Goal: Transaction & Acquisition: Purchase product/service

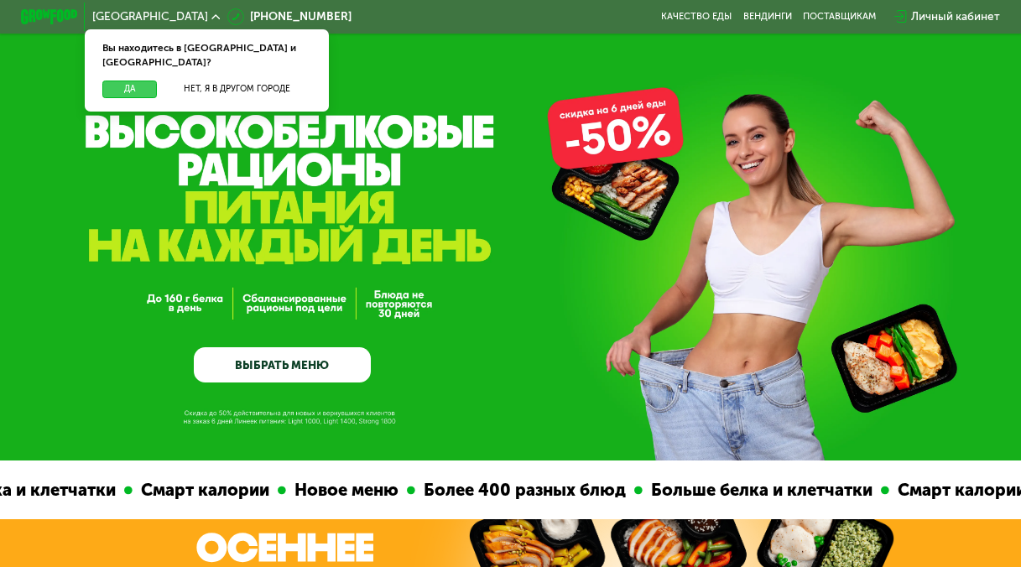
click at [128, 81] on button "Да" at bounding box center [129, 90] width 55 height 18
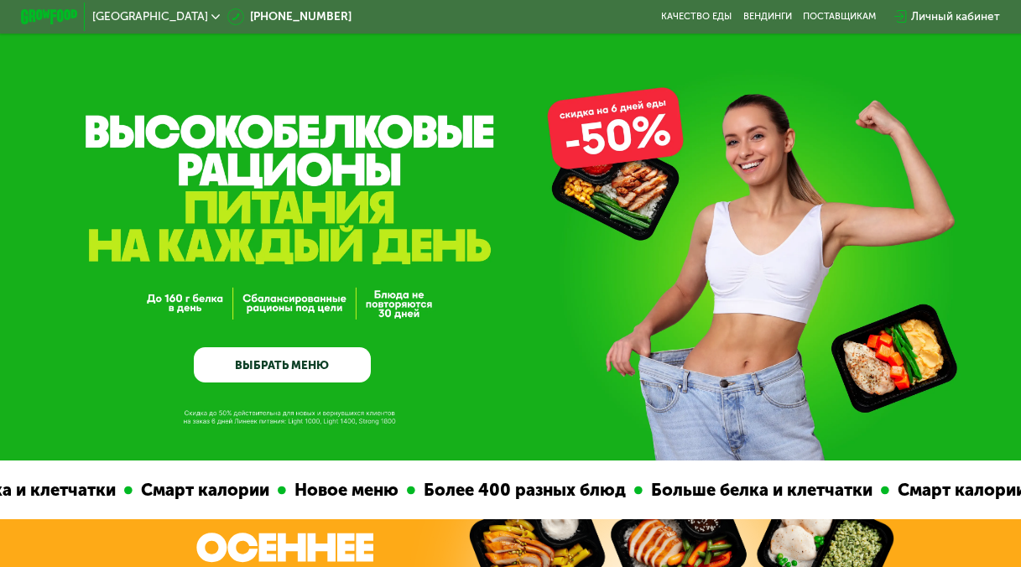
click at [267, 374] on link "ВЫБРАТЬ МЕНЮ" at bounding box center [282, 364] width 176 height 35
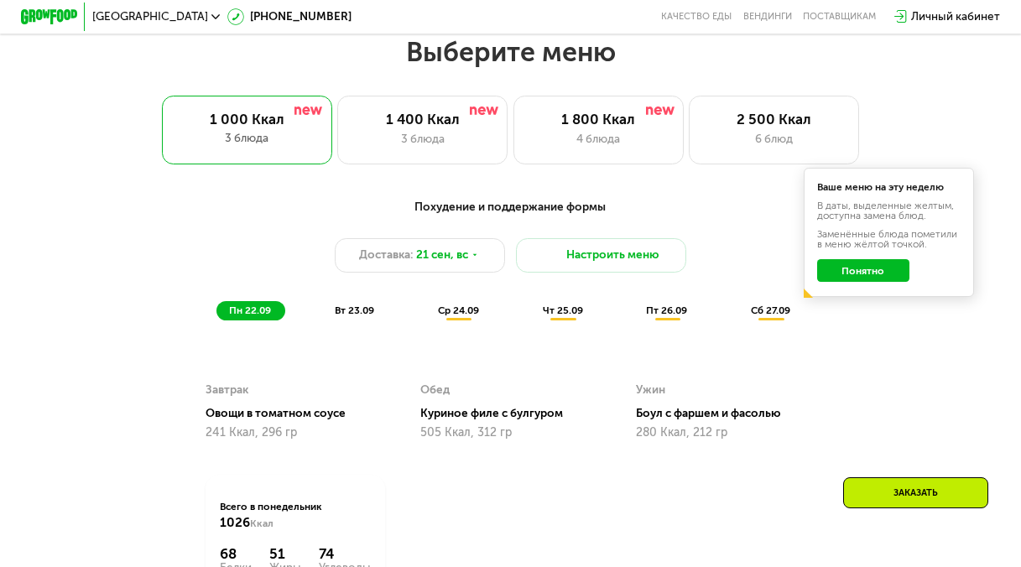
scroll to position [916, 0]
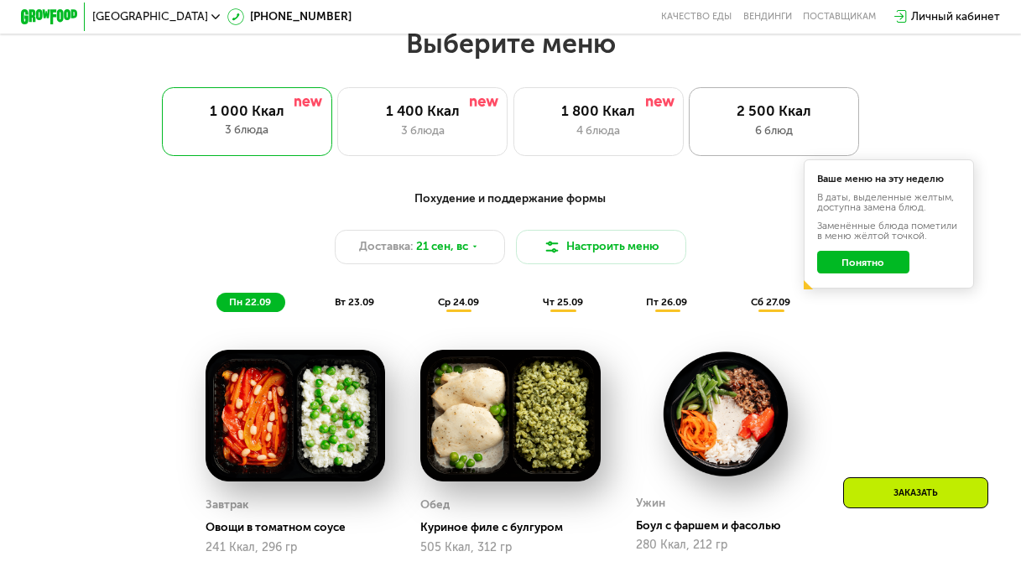
click at [759, 138] on div "6 блюд" at bounding box center [774, 130] width 140 height 17
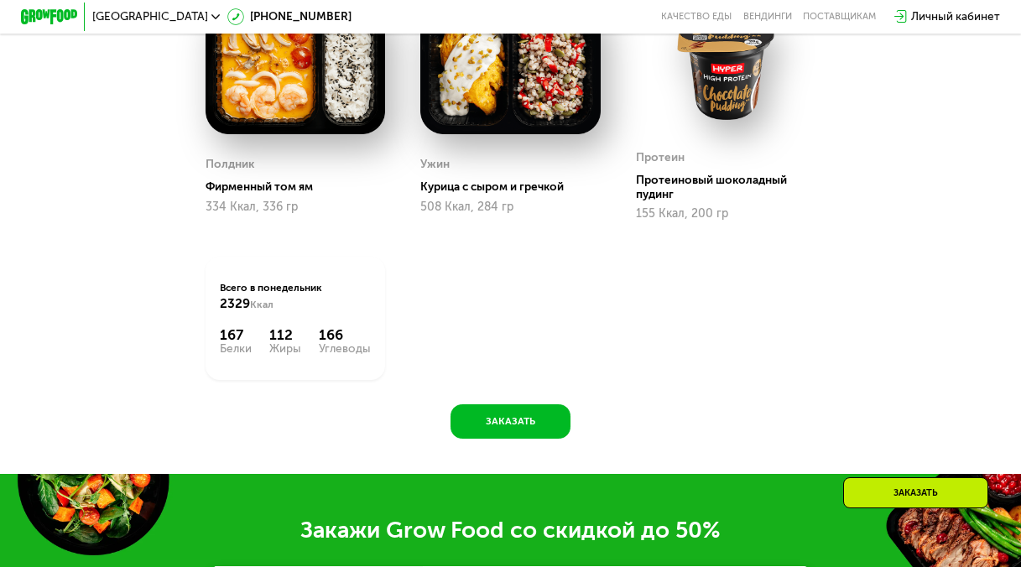
scroll to position [1922, 0]
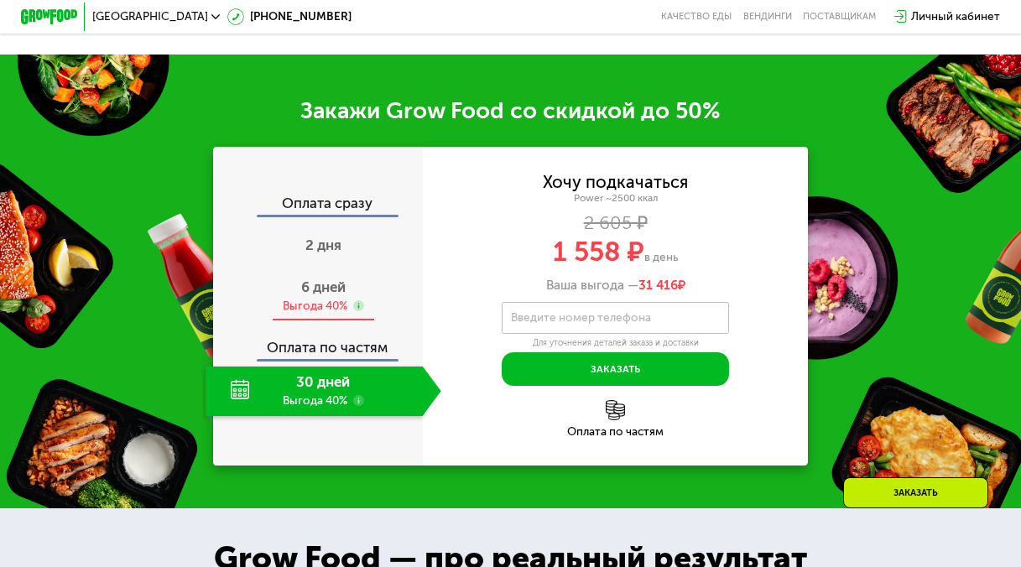
click at [355, 312] on use at bounding box center [359, 306] width 12 height 12
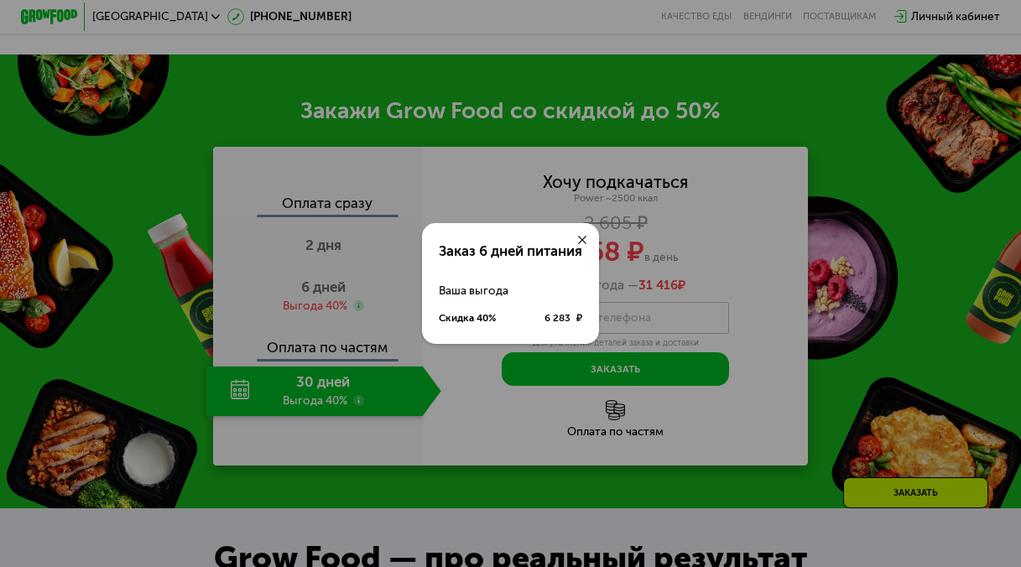
click at [577, 236] on div at bounding box center [582, 240] width 34 height 34
drag, startPoint x: 585, startPoint y: 236, endPoint x: 580, endPoint y: 245, distance: 9.8
click at [585, 236] on icon at bounding box center [582, 240] width 8 height 8
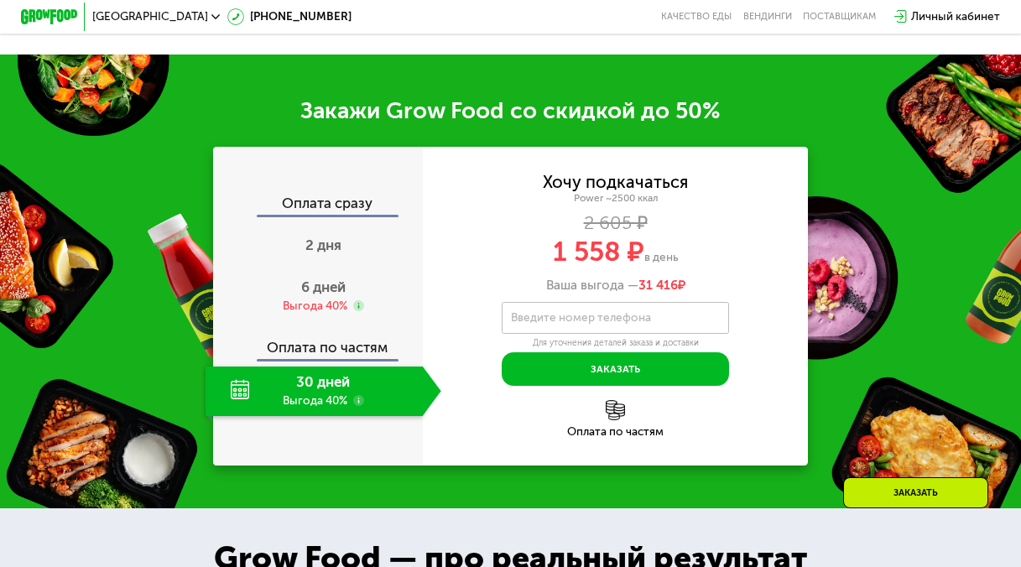
click at [578, 247] on div at bounding box center [589, 236] width 38 height 38
click at [334, 253] on span "2 дня" at bounding box center [323, 244] width 36 height 17
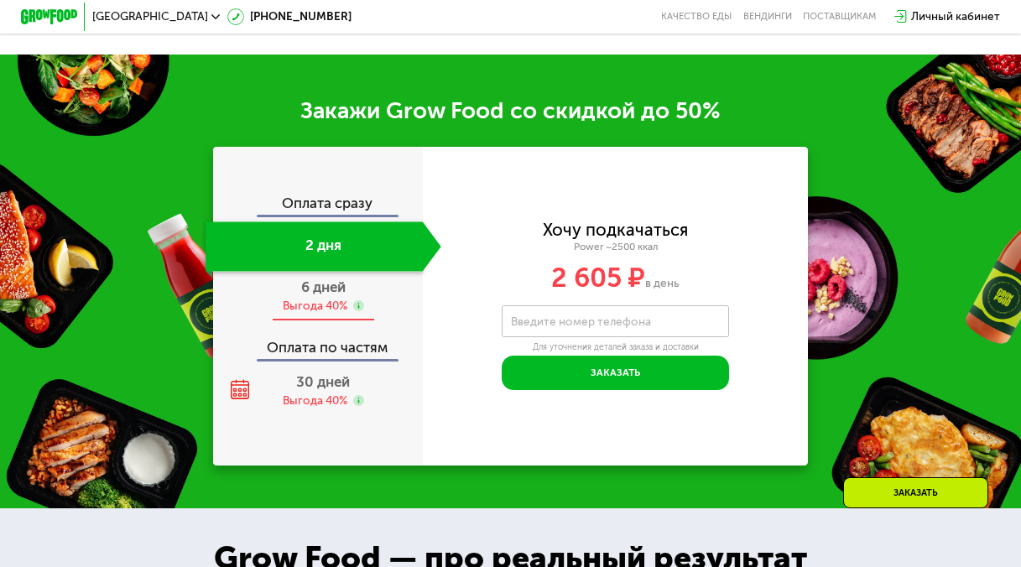
click at [320, 317] on div "6 дней Выгода 40%" at bounding box center [323, 296] width 236 height 49
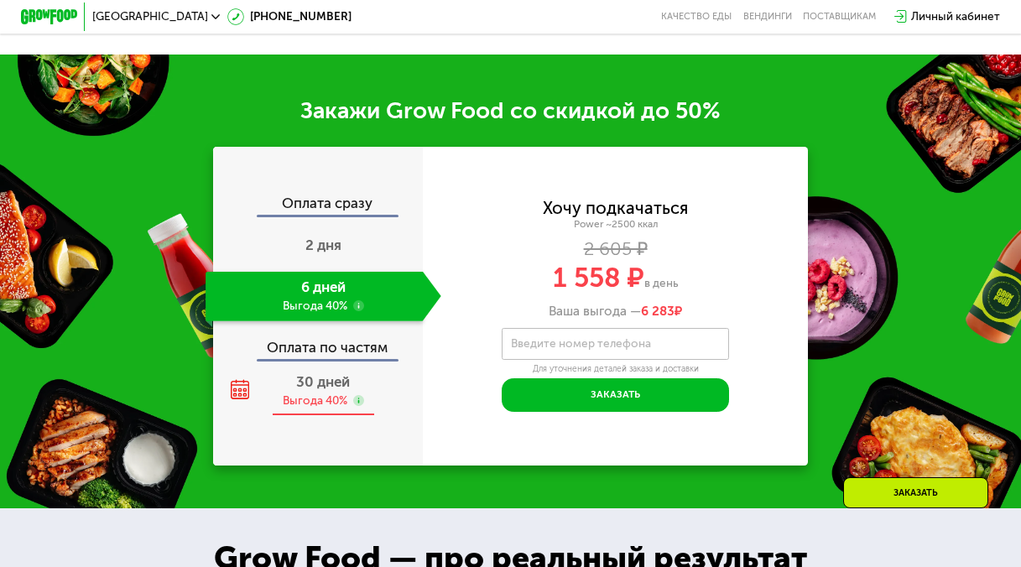
click at [318, 409] on div "Выгода 40%" at bounding box center [315, 401] width 65 height 16
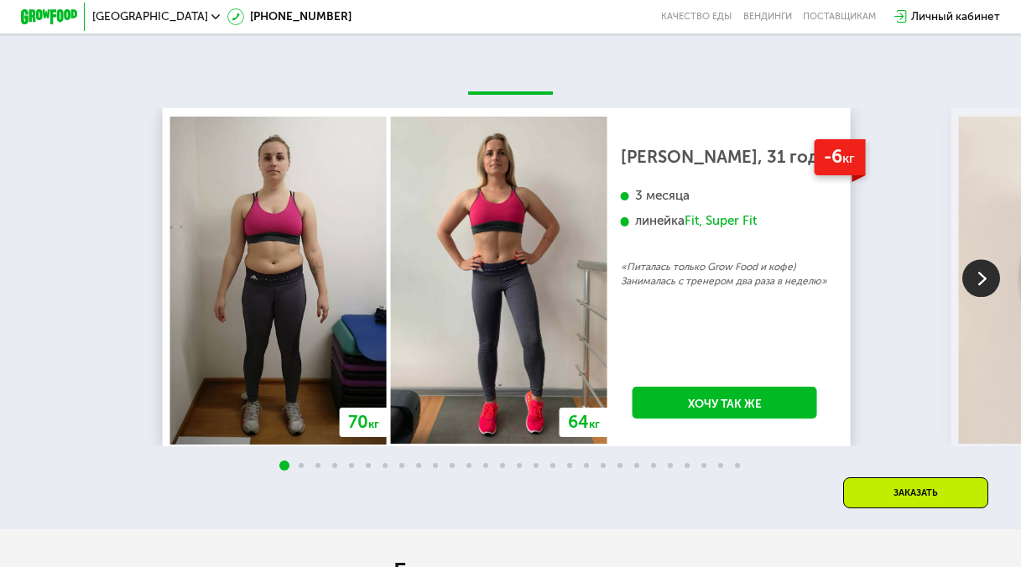
scroll to position [2928, 0]
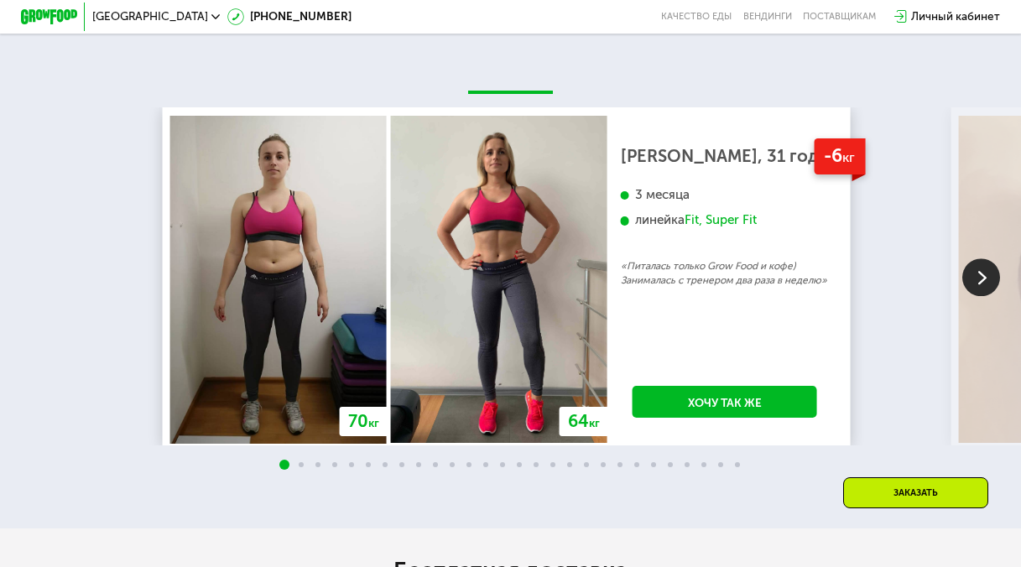
click at [932, 194] on div "70 кг 64 кг -6 кг [PERSON_NAME], 31 год 3 месяца линейка Fit, Super Fit «Питала…" at bounding box center [673, 275] width 1021 height 337
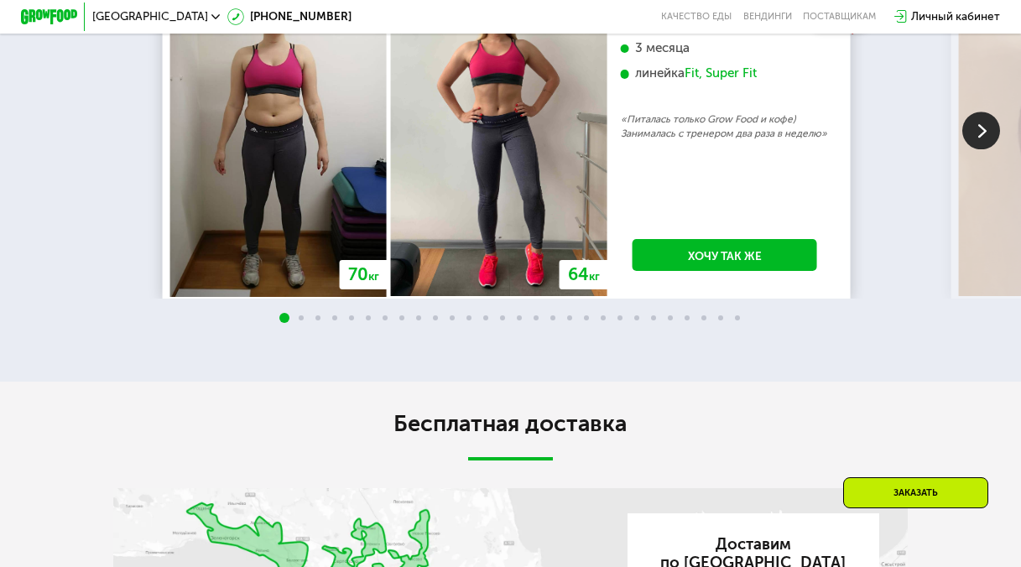
scroll to position [3012, 0]
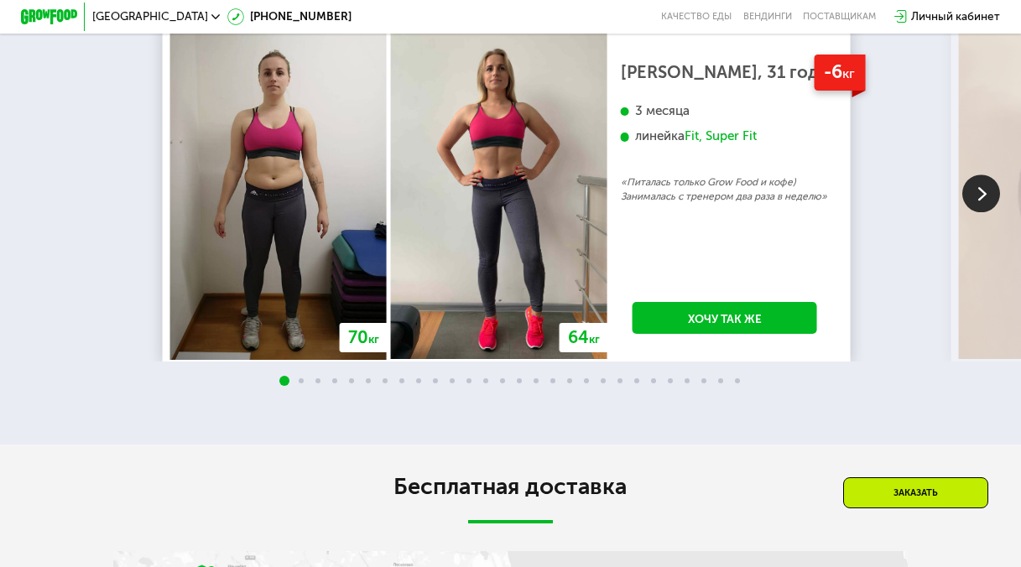
click at [971, 212] on img at bounding box center [981, 193] width 38 height 38
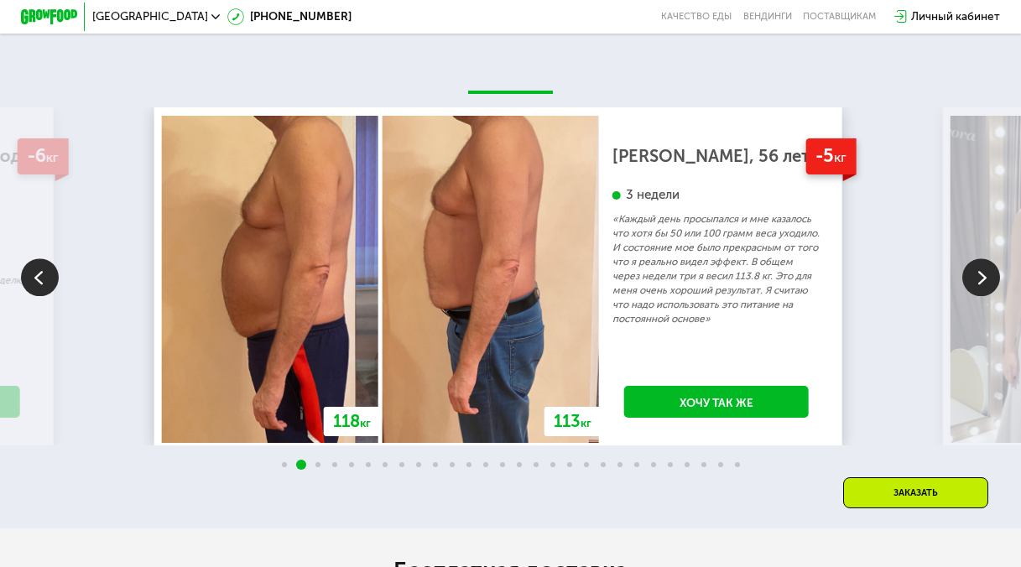
scroll to position [2928, 0]
click at [984, 296] on img at bounding box center [981, 277] width 38 height 38
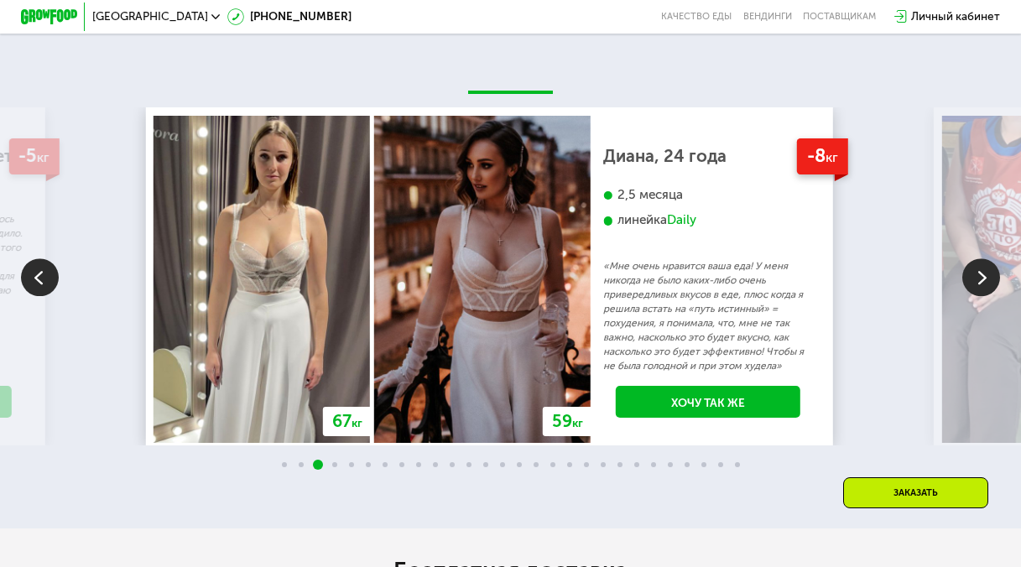
click at [984, 296] on img at bounding box center [981, 277] width 38 height 38
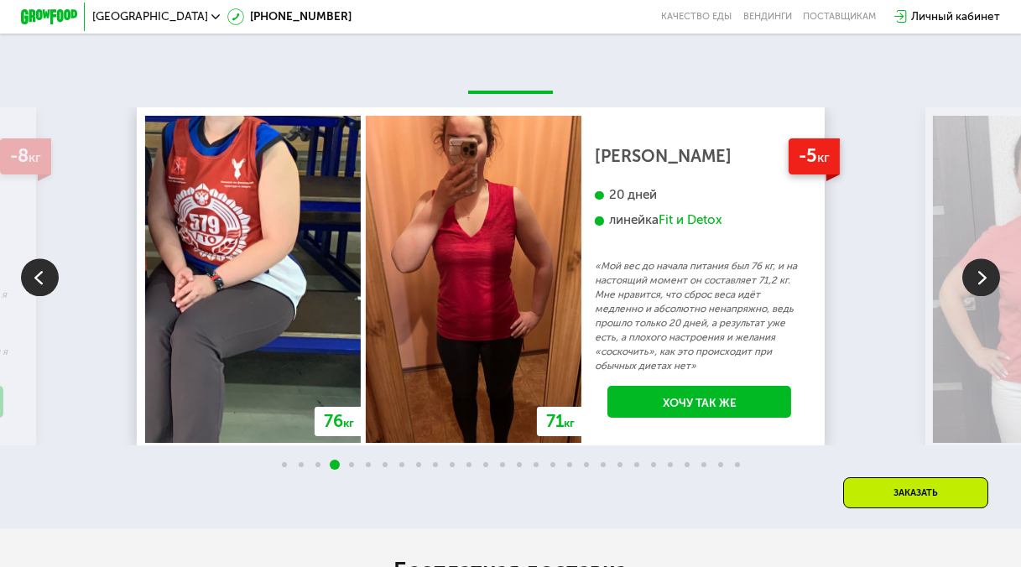
click at [984, 296] on img at bounding box center [981, 277] width 38 height 38
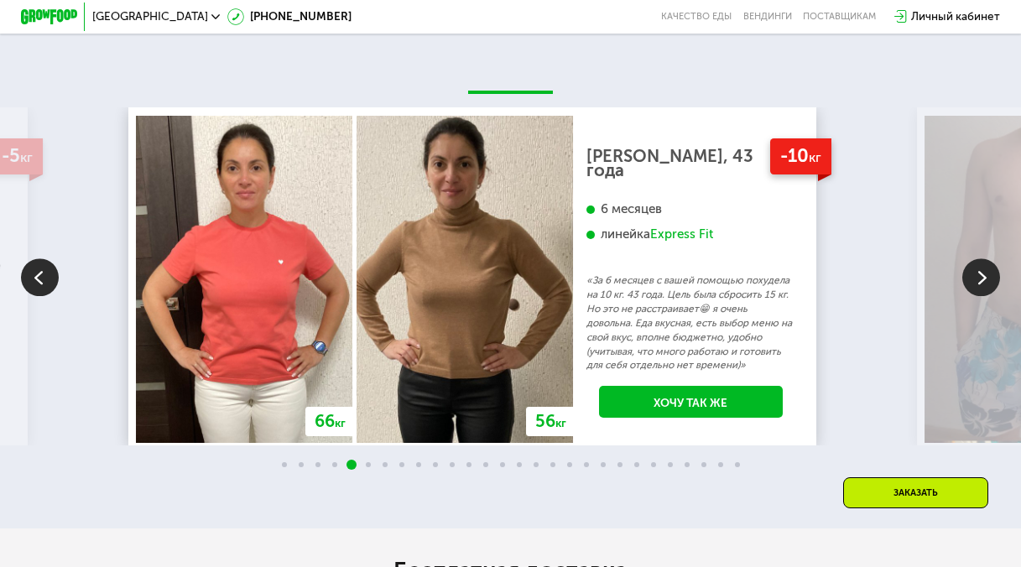
click at [984, 296] on img at bounding box center [981, 277] width 38 height 38
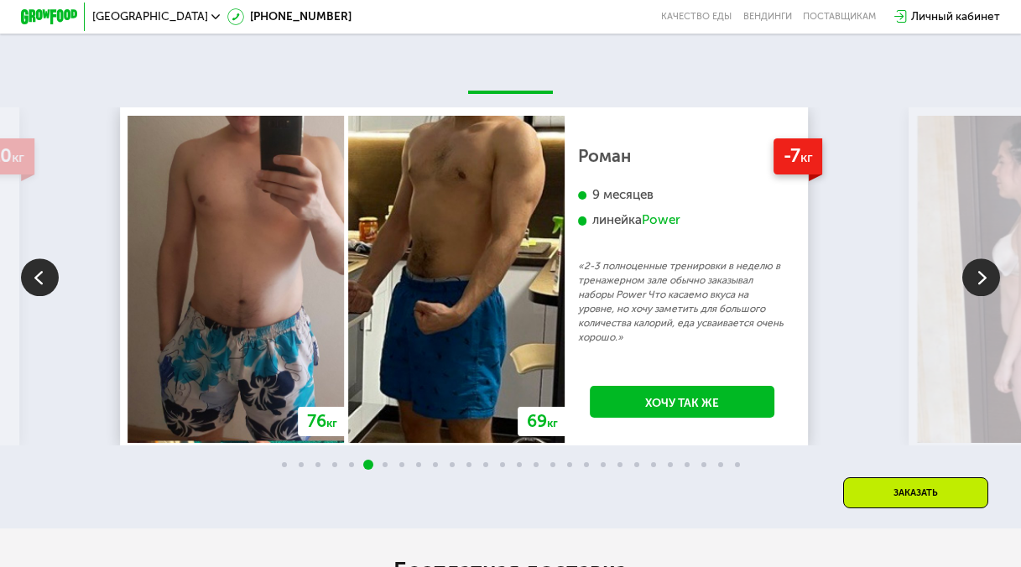
click at [984, 296] on img at bounding box center [981, 277] width 38 height 38
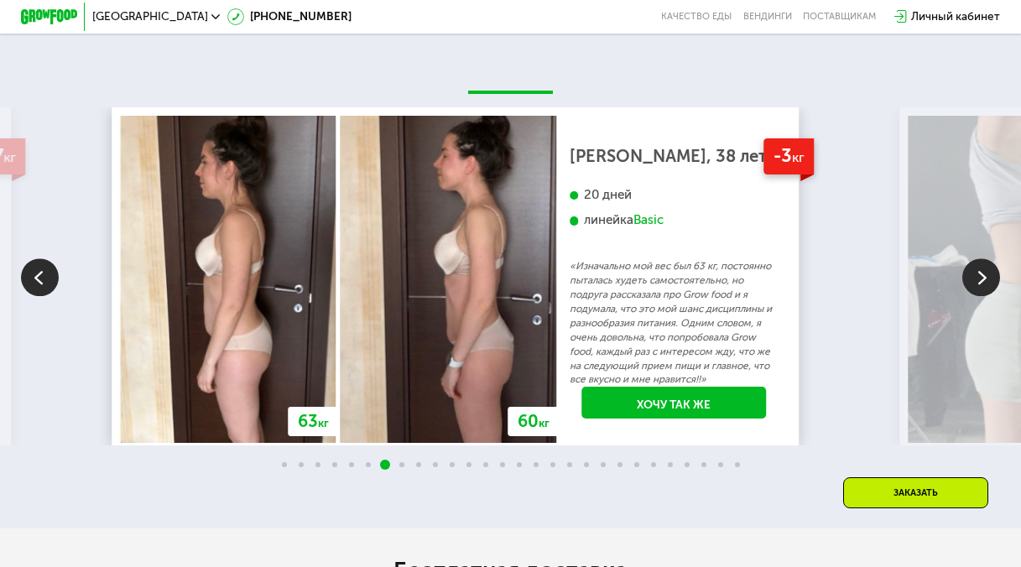
click at [49, 296] on img at bounding box center [40, 277] width 38 height 38
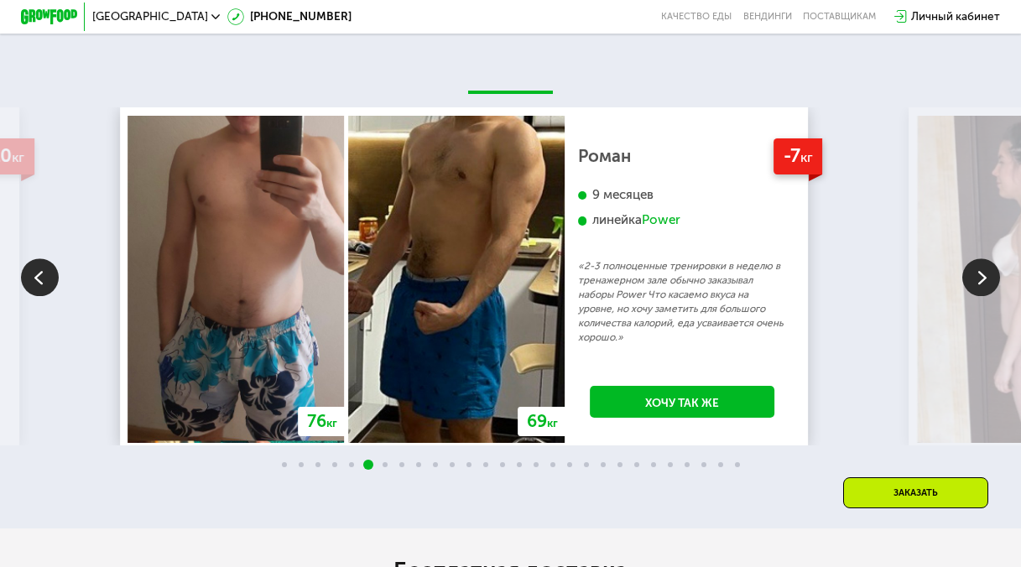
click at [984, 296] on img at bounding box center [981, 277] width 38 height 38
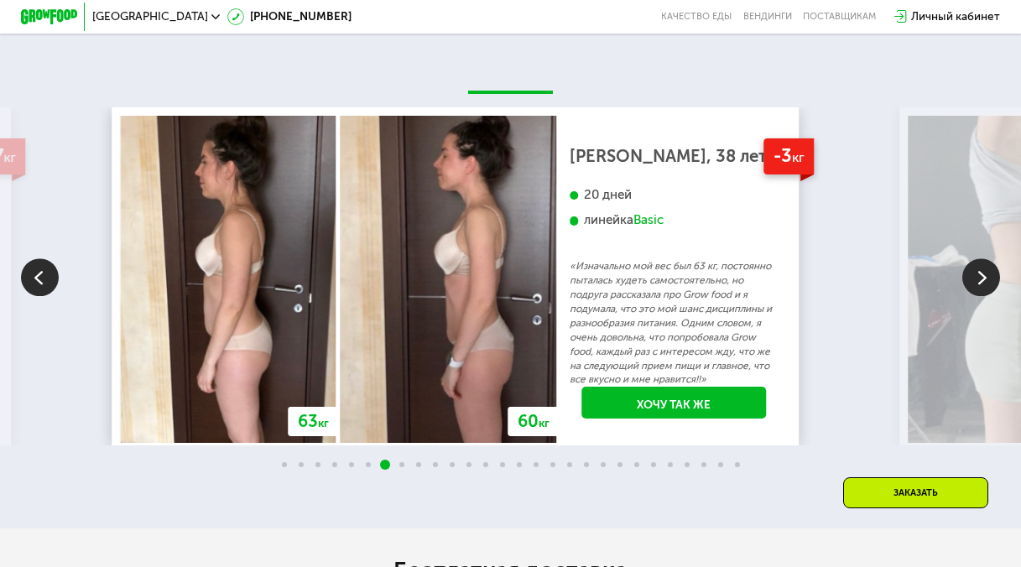
click at [984, 296] on img at bounding box center [981, 277] width 38 height 38
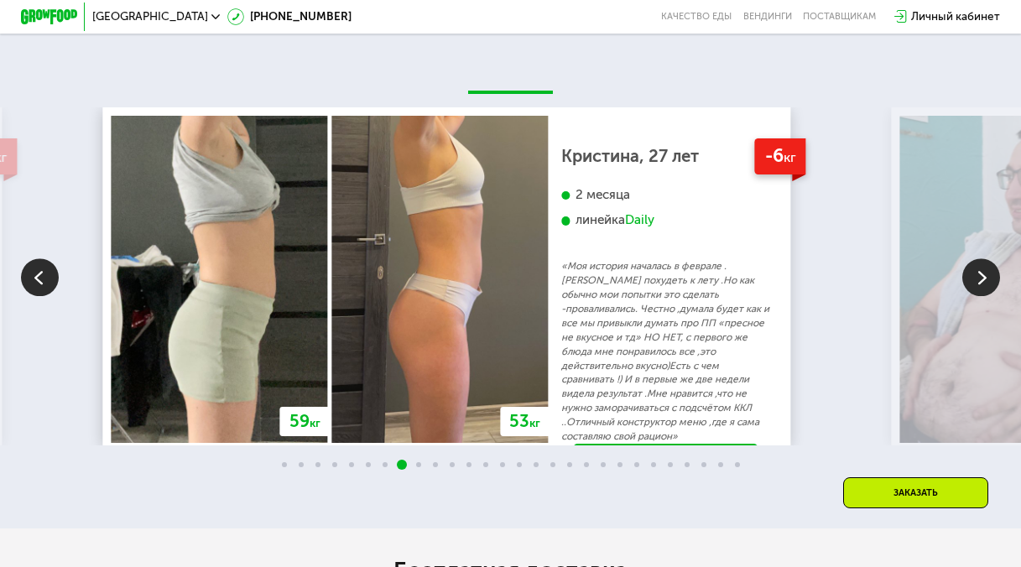
click at [986, 296] on img at bounding box center [981, 277] width 38 height 38
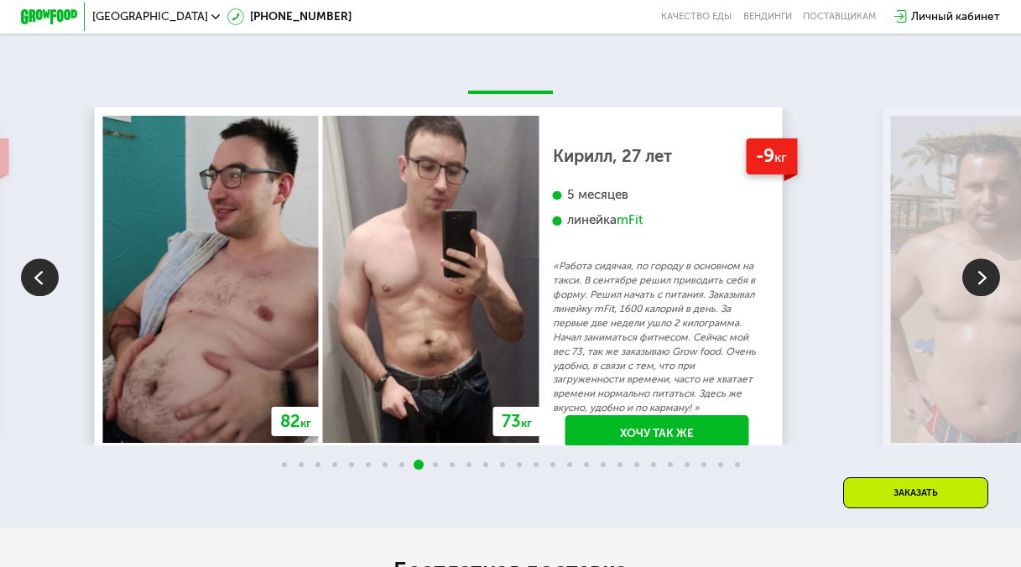
click at [986, 296] on img at bounding box center [981, 277] width 38 height 38
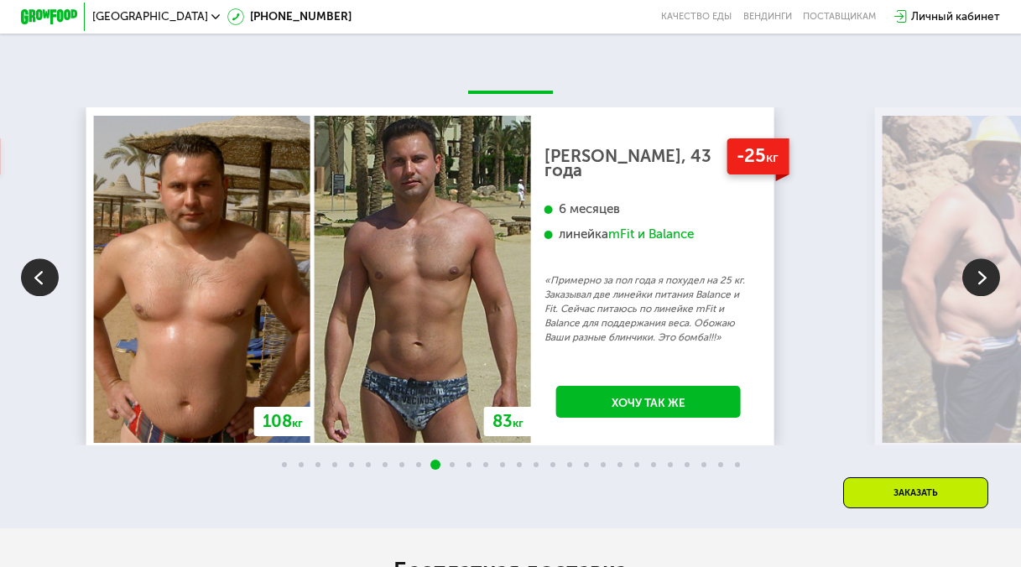
click at [986, 296] on img at bounding box center [981, 277] width 38 height 38
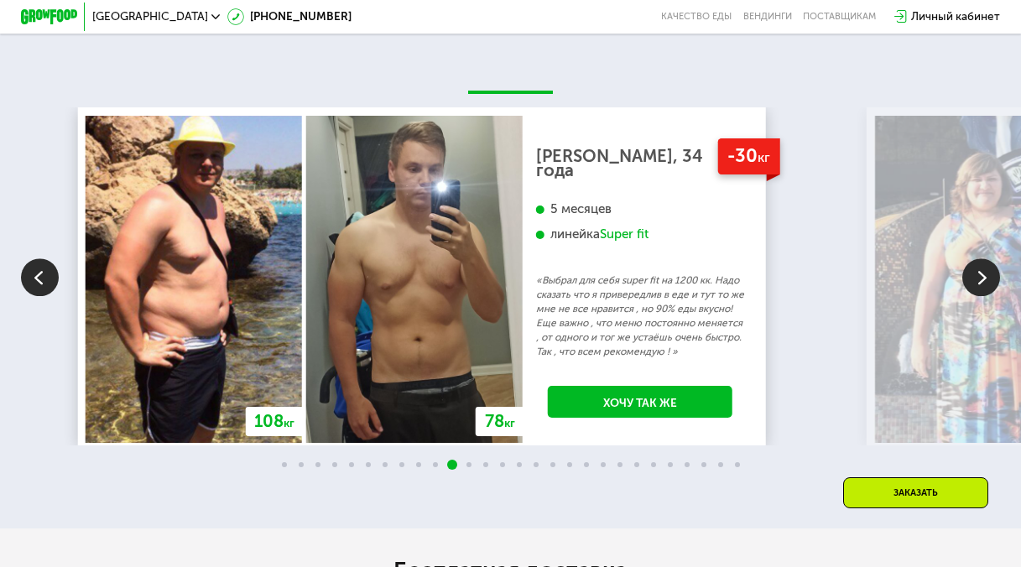
click at [986, 296] on img at bounding box center [981, 277] width 38 height 38
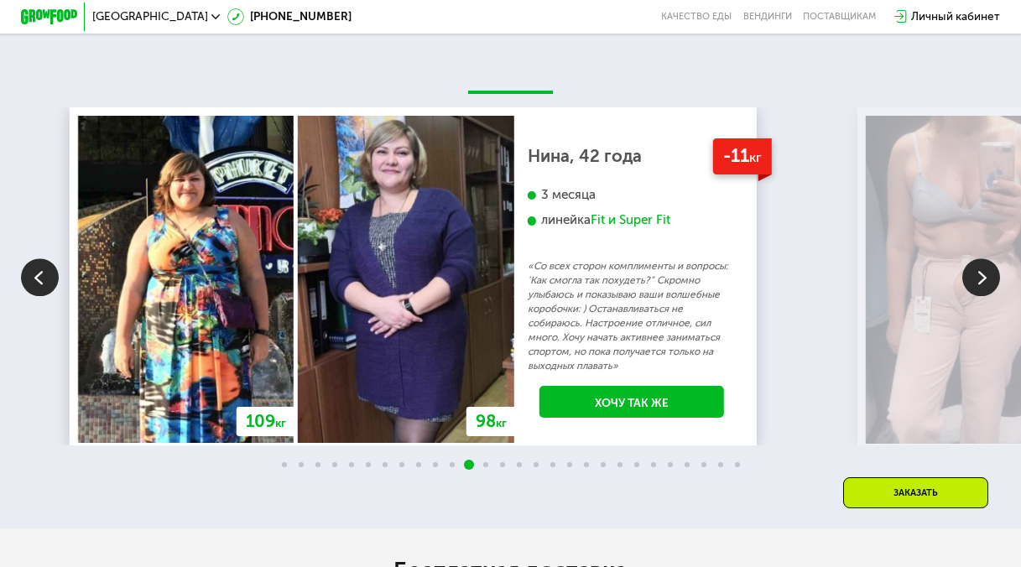
click at [986, 296] on img at bounding box center [981, 277] width 38 height 38
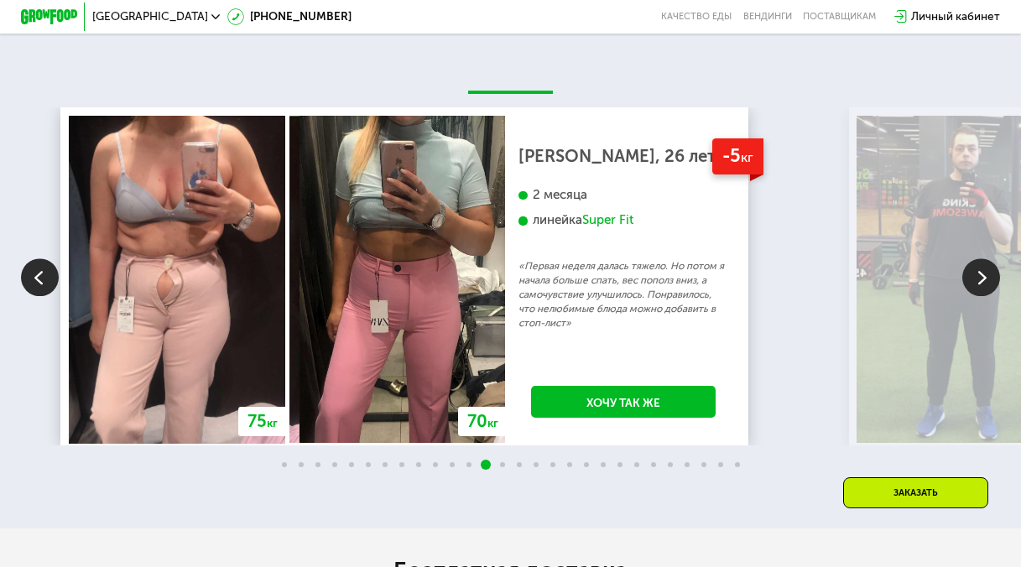
click at [986, 296] on img at bounding box center [981, 277] width 38 height 38
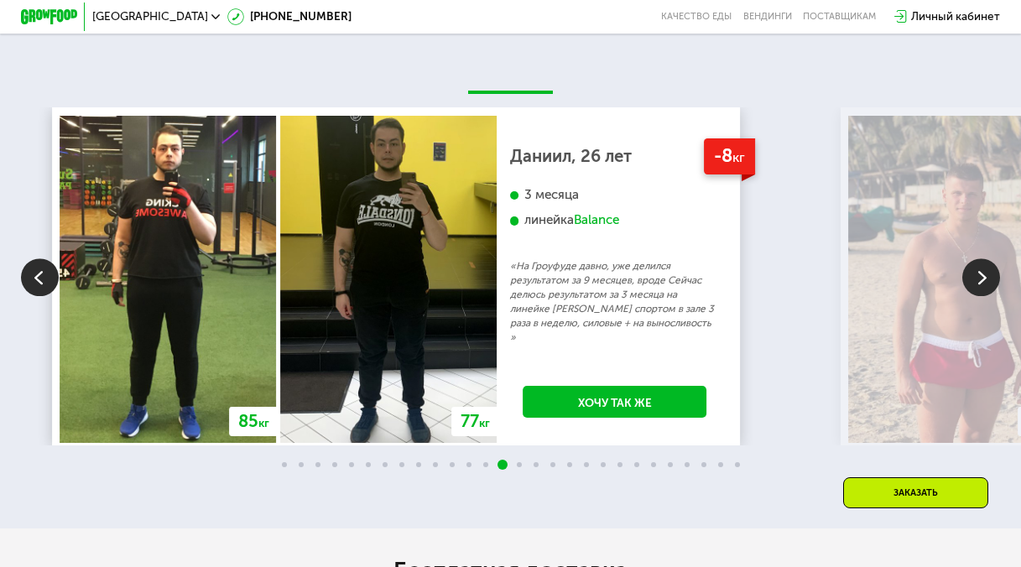
click at [989, 296] on img at bounding box center [981, 277] width 38 height 38
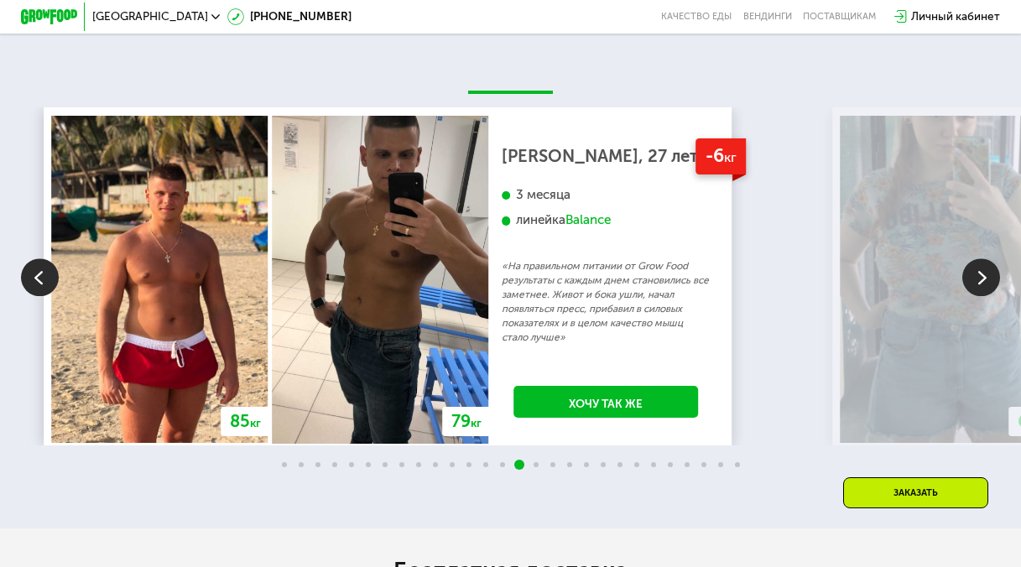
click at [989, 296] on img at bounding box center [981, 277] width 38 height 38
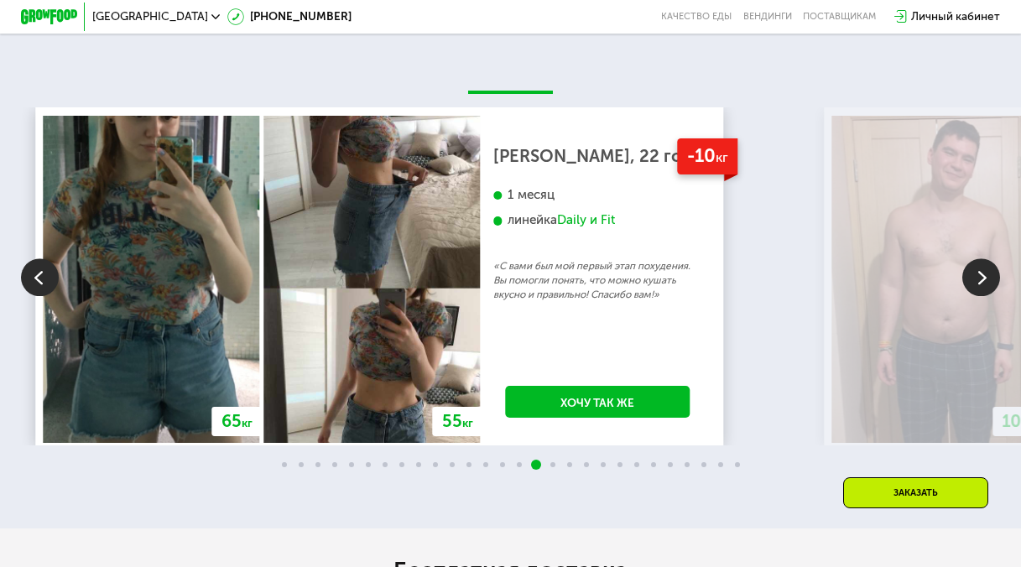
click at [989, 296] on img at bounding box center [981, 277] width 38 height 38
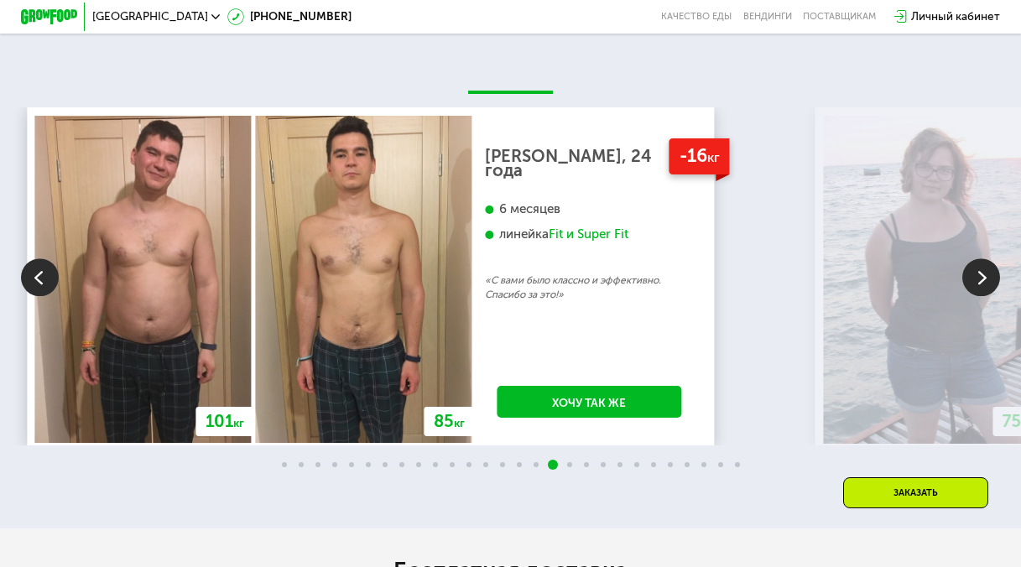
click at [989, 296] on img at bounding box center [981, 277] width 38 height 38
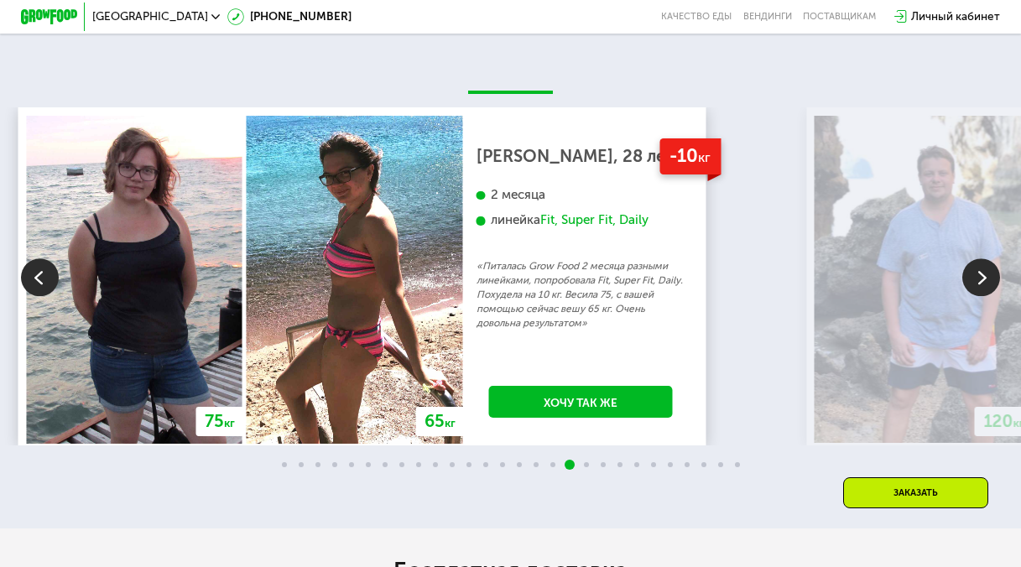
click at [989, 296] on img at bounding box center [981, 277] width 38 height 38
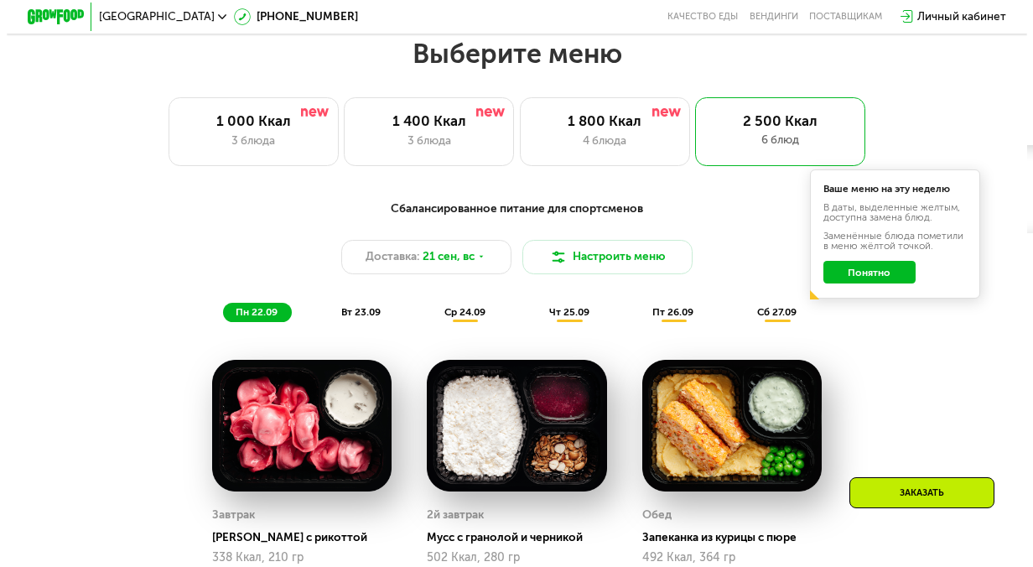
scroll to position [885, 0]
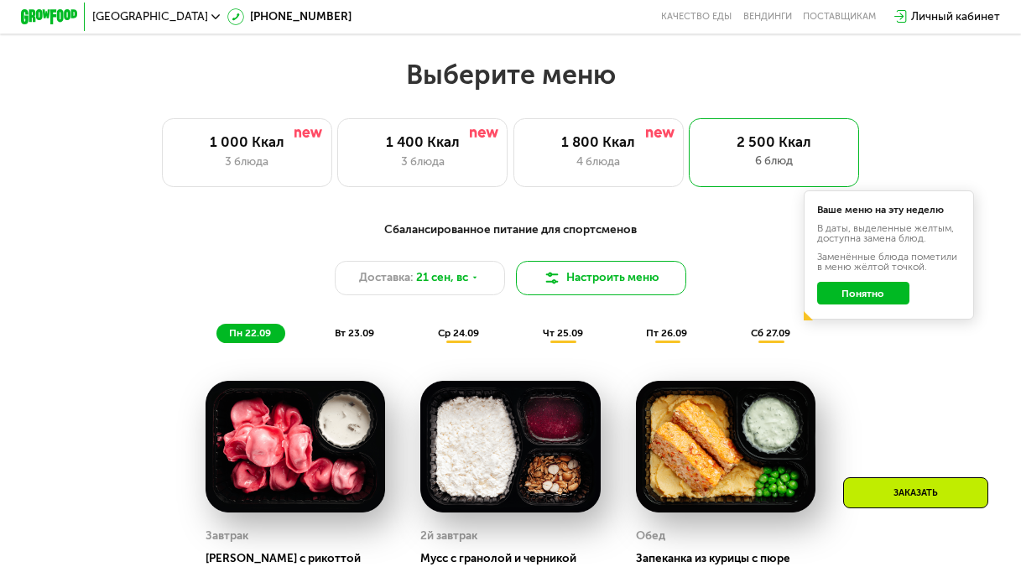
click at [585, 283] on button "Настроить меню" at bounding box center [601, 278] width 170 height 34
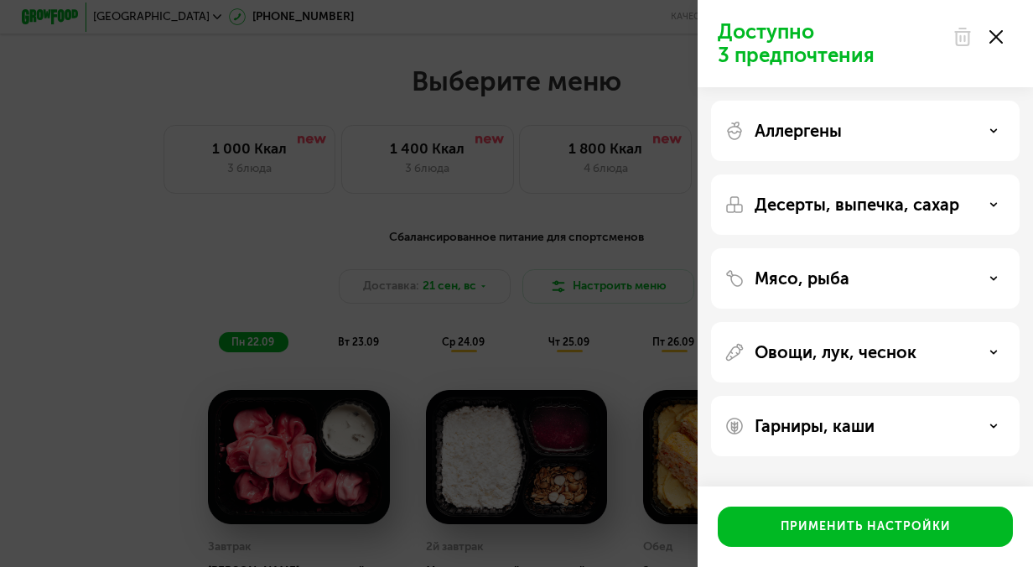
click at [822, 344] on p "Овощи, лук, чеснок" at bounding box center [836, 352] width 162 height 20
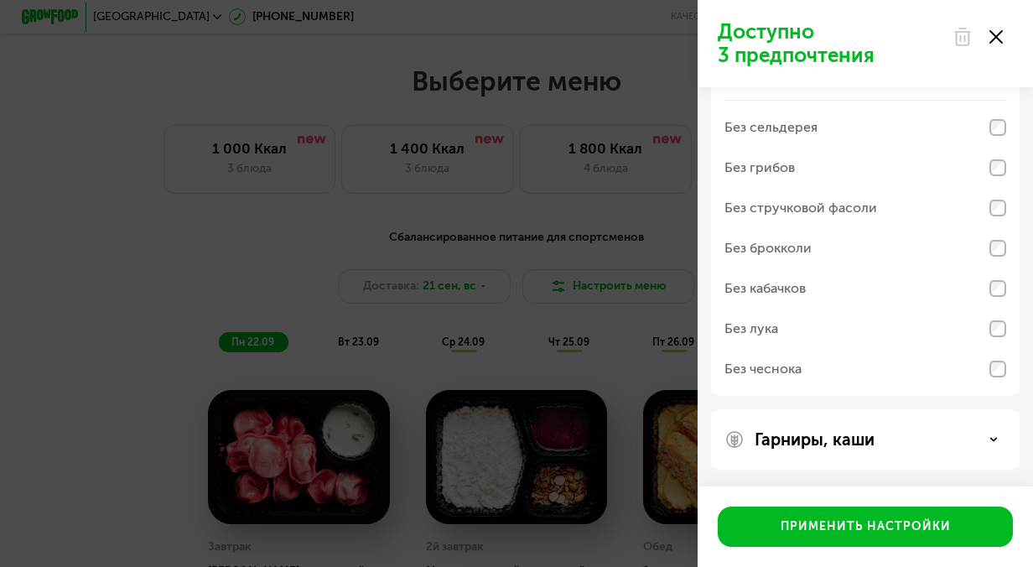
scroll to position [31, 0]
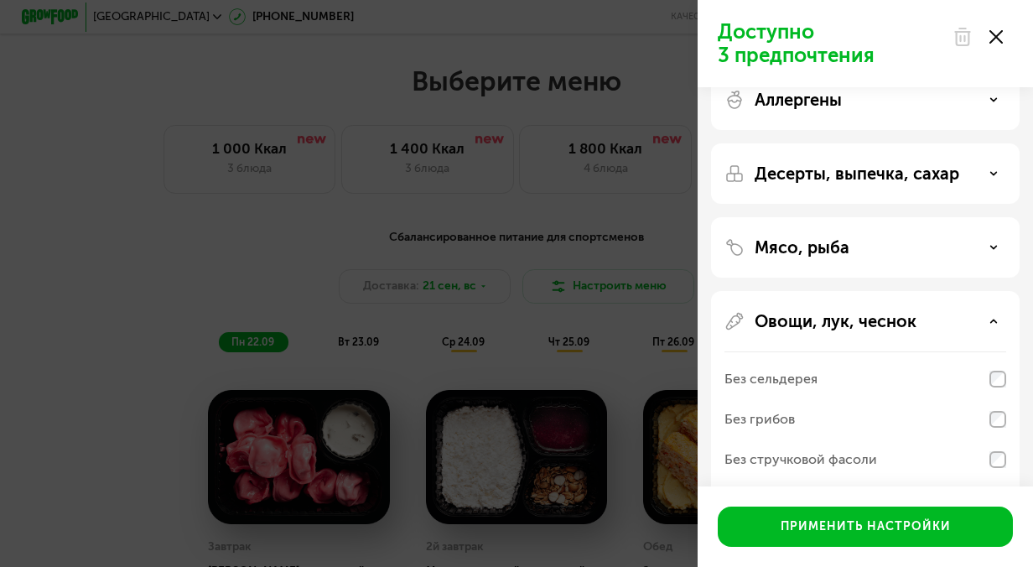
click at [935, 314] on div "Овощи, лук, чеснок" at bounding box center [866, 321] width 282 height 20
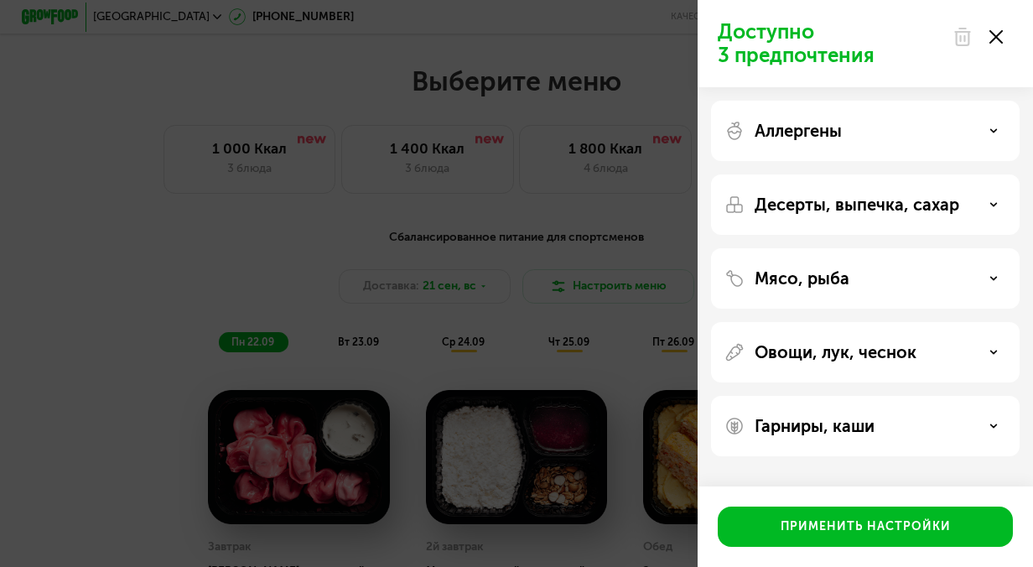
scroll to position [0, 0]
click at [956, 352] on div "Овощи, лук, чеснок" at bounding box center [866, 352] width 282 height 20
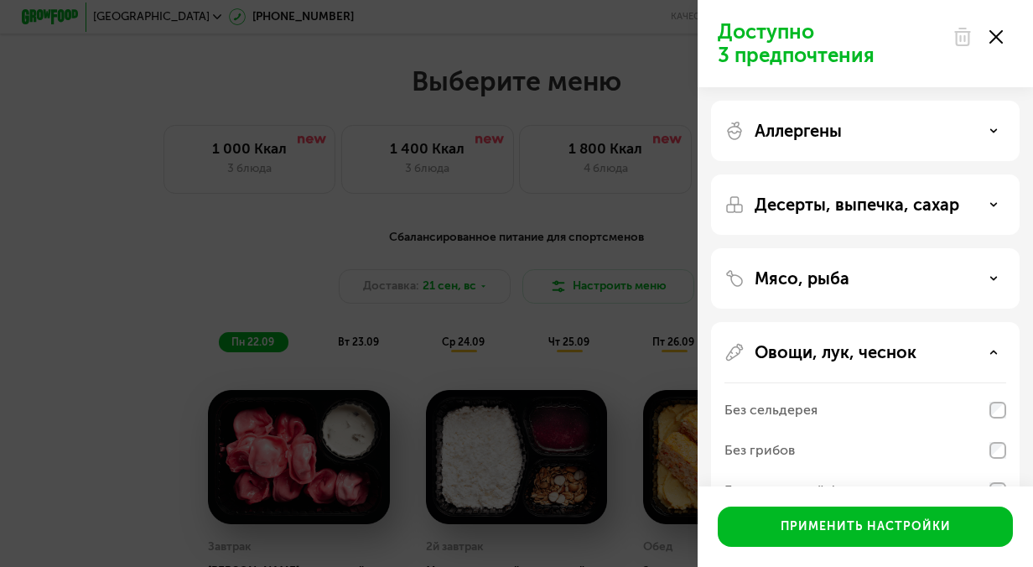
click at [956, 352] on div "Овощи, лук, чеснок" at bounding box center [866, 352] width 282 height 20
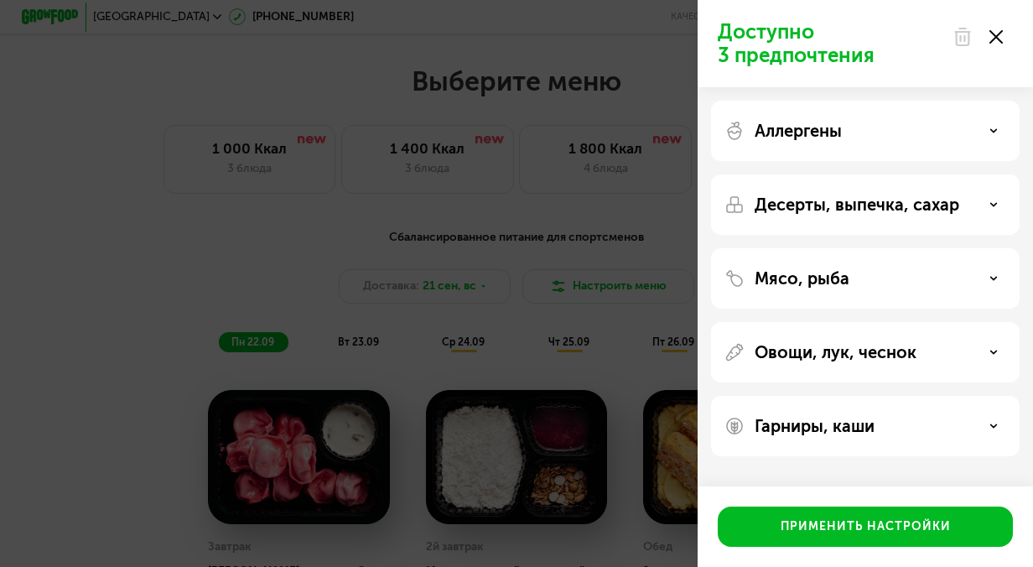
click at [885, 428] on div "Гарниры, каши" at bounding box center [866, 426] width 282 height 20
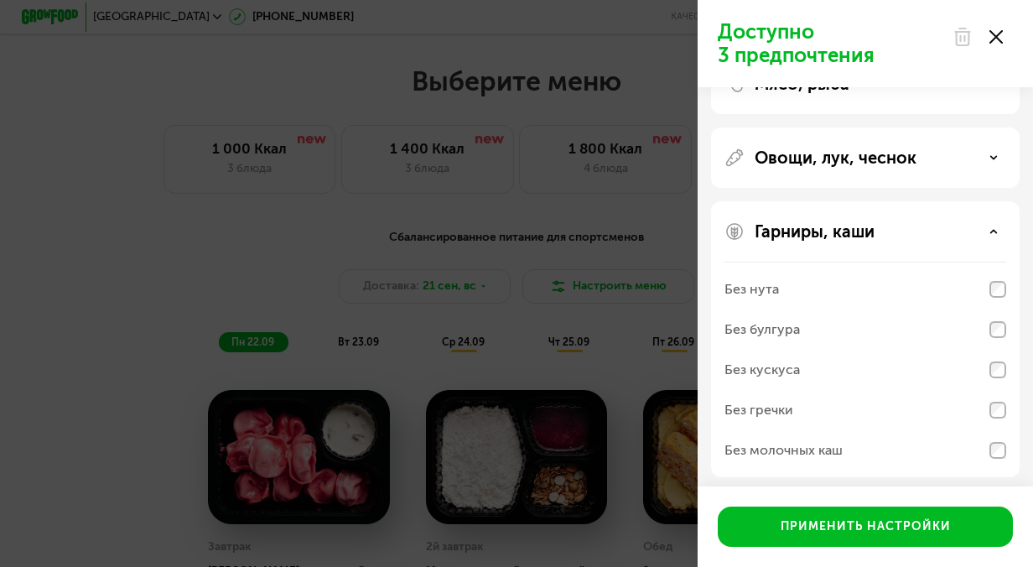
scroll to position [202, 0]
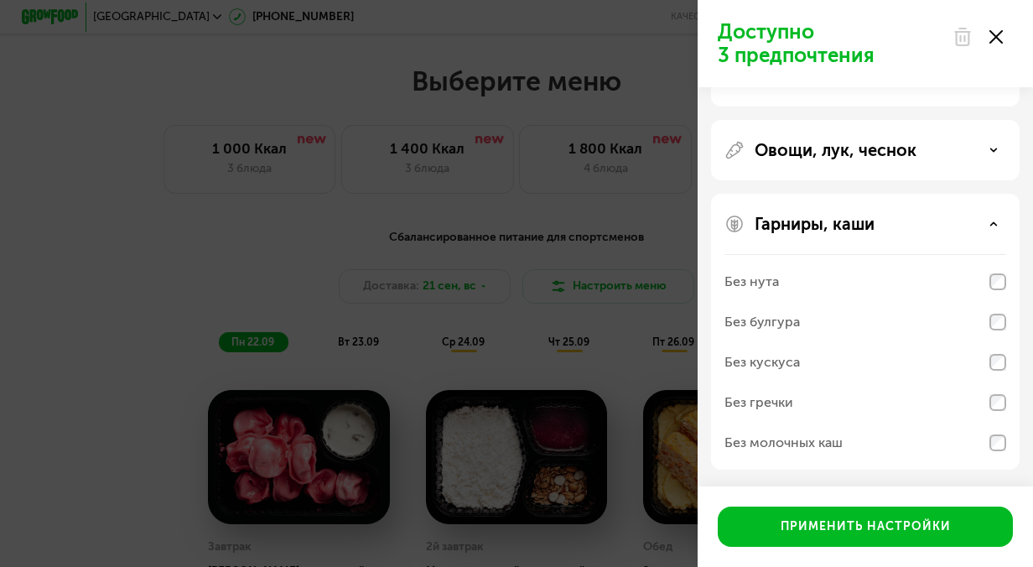
click at [946, 221] on div "Гарниры, каши" at bounding box center [866, 224] width 282 height 20
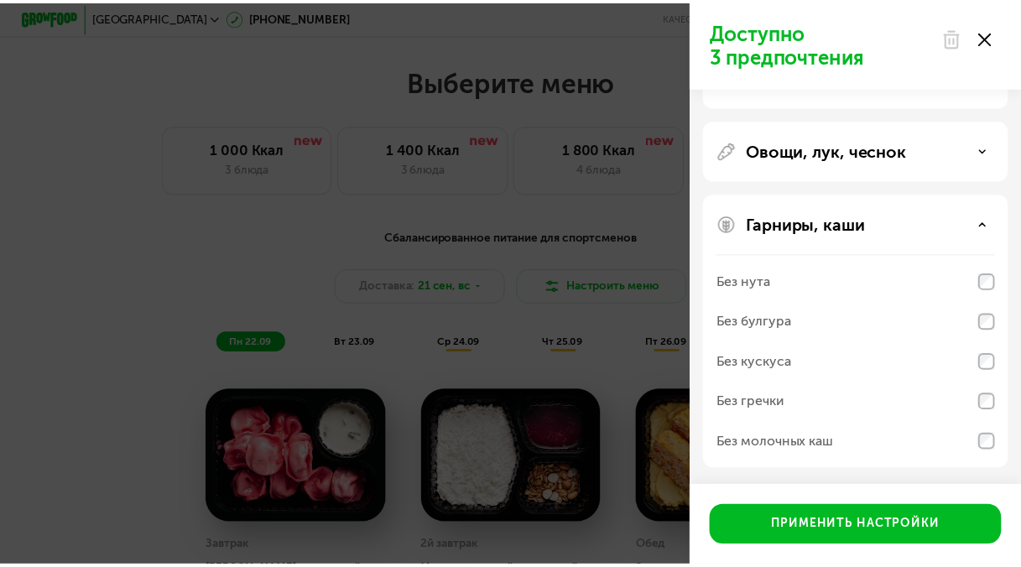
scroll to position [0, 0]
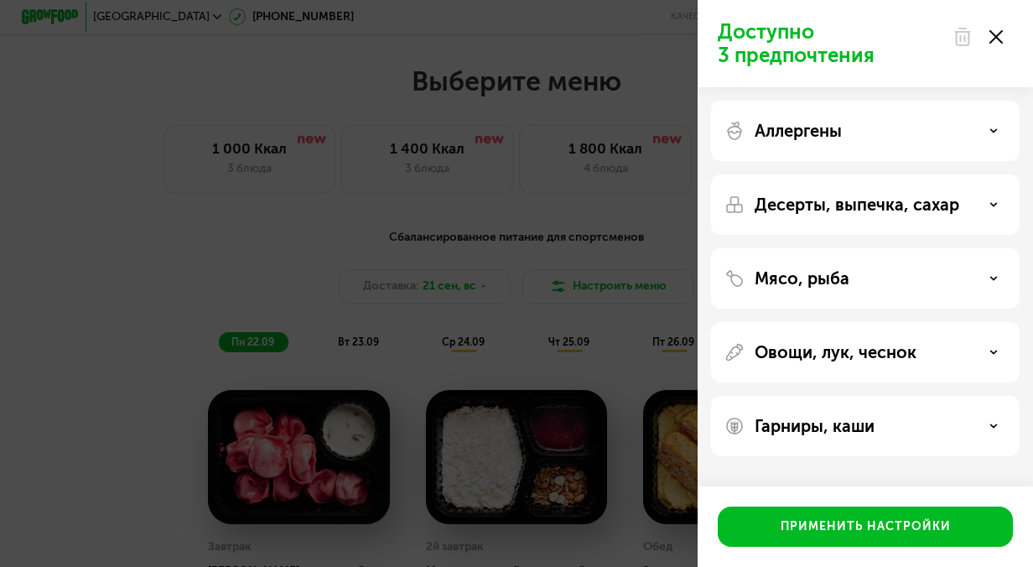
click at [300, 208] on div "Доступно 3 предпочтения Аллергены Десерты, выпечка, сахар Мясо, рыба Овощи, лук…" at bounding box center [516, 283] width 1033 height 567
